Goal: Find contact information: Find contact information

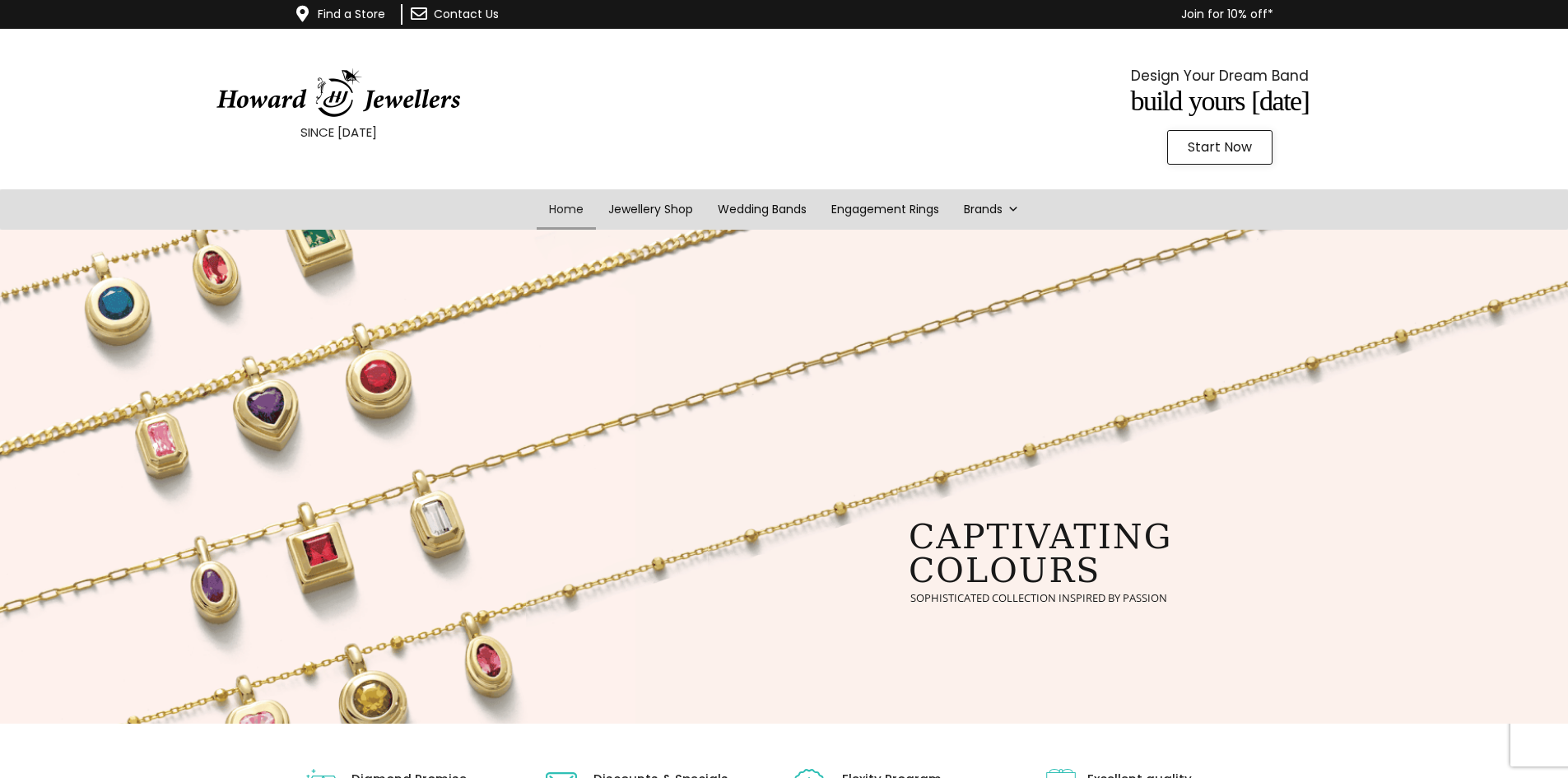
click at [464, 16] on link "Contact Us" at bounding box center [466, 14] width 65 height 16
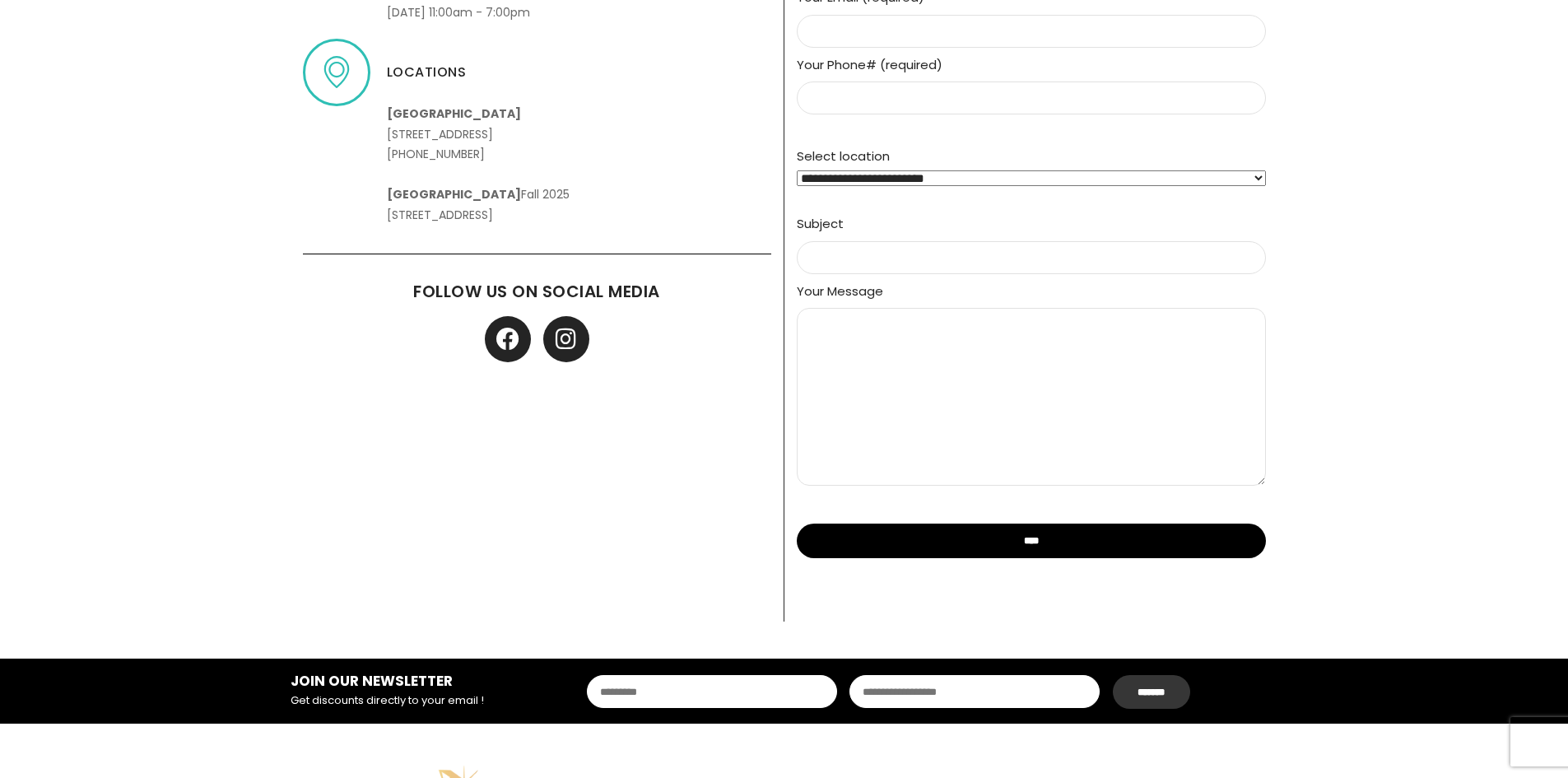
scroll to position [988, 0]
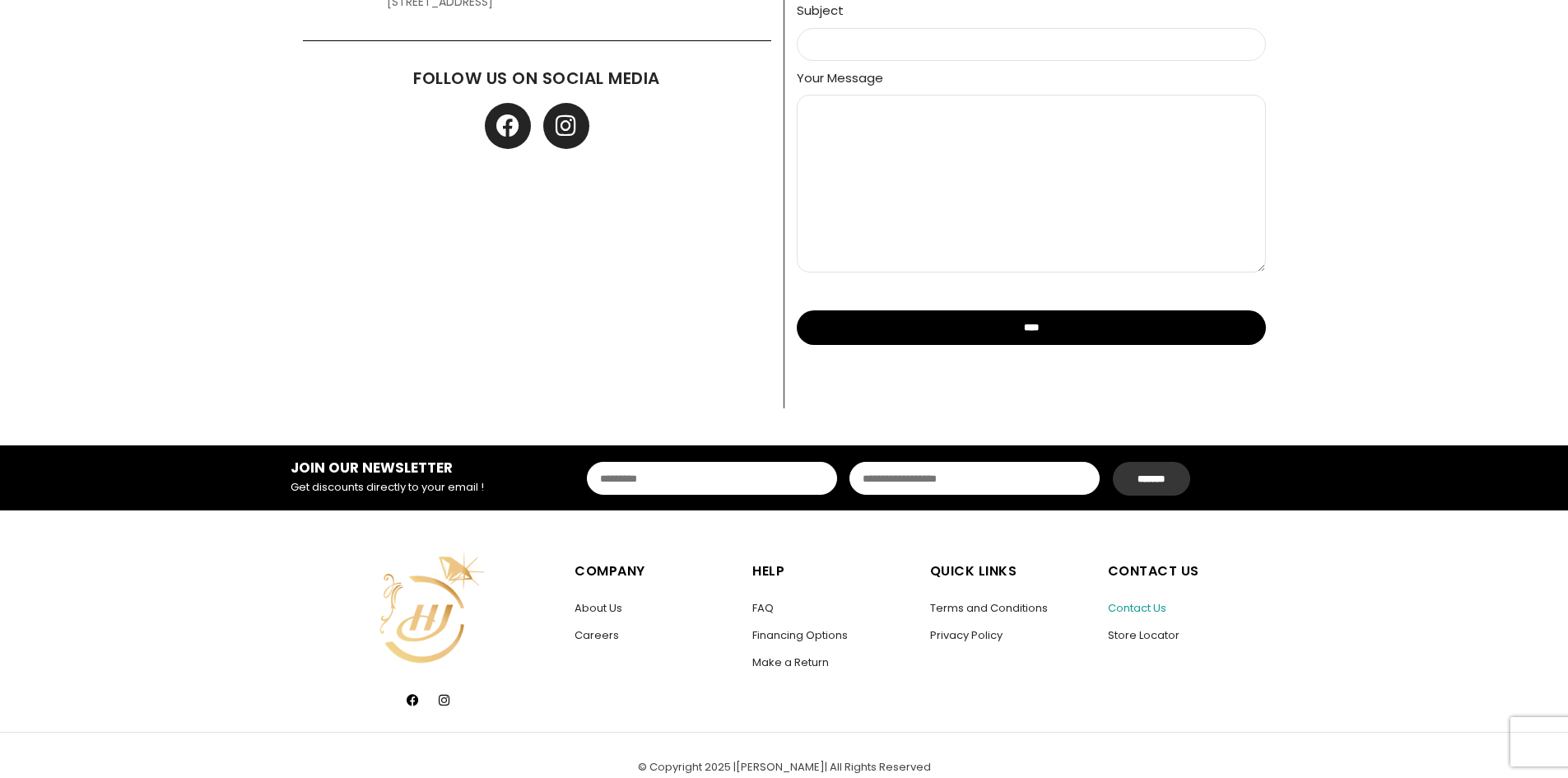
click at [1155, 609] on link "Contact Us" at bounding box center [1137, 609] width 59 height 16
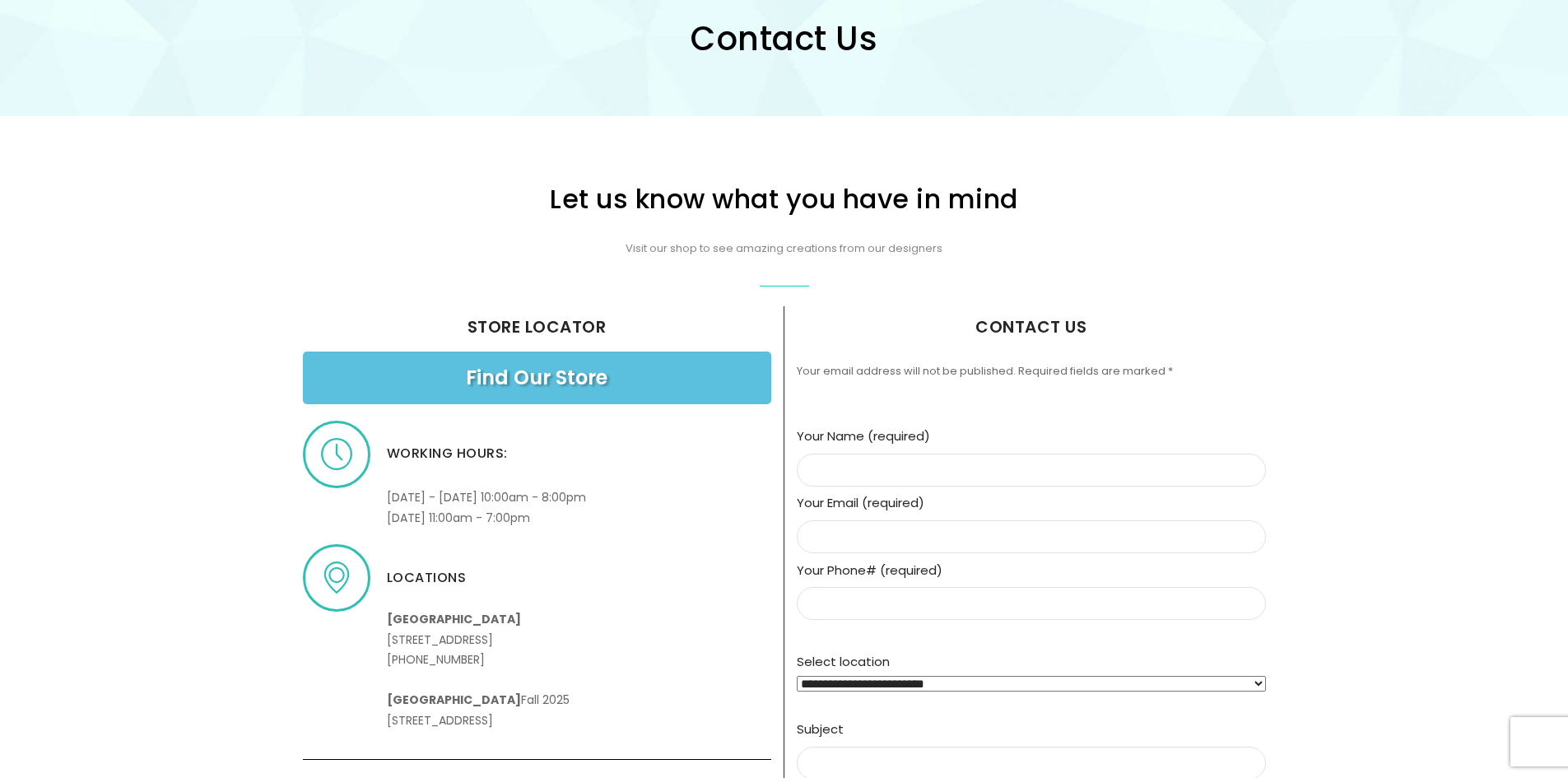
scroll to position [329, 0]
